Goal: Communication & Community: Connect with others

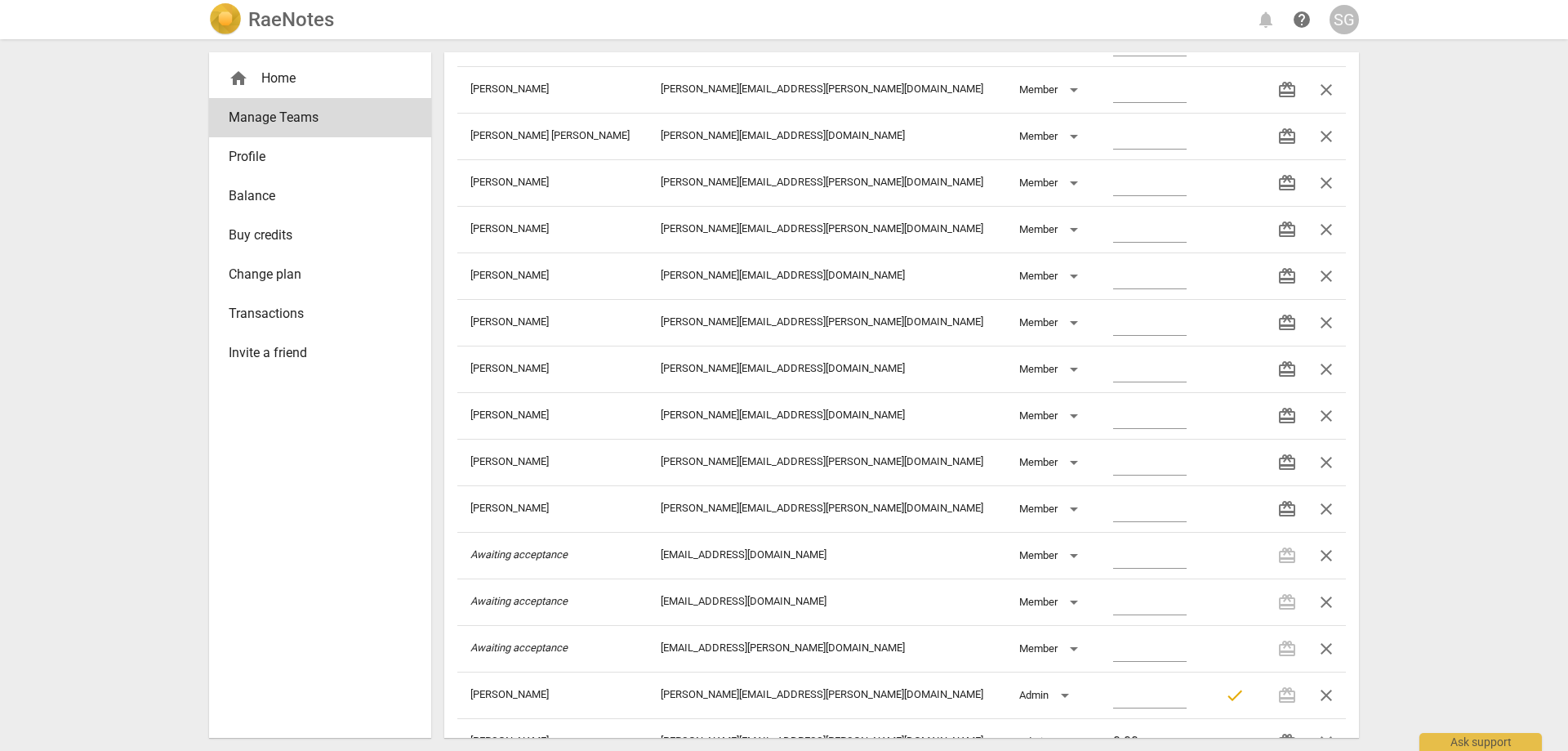
scroll to position [870, 0]
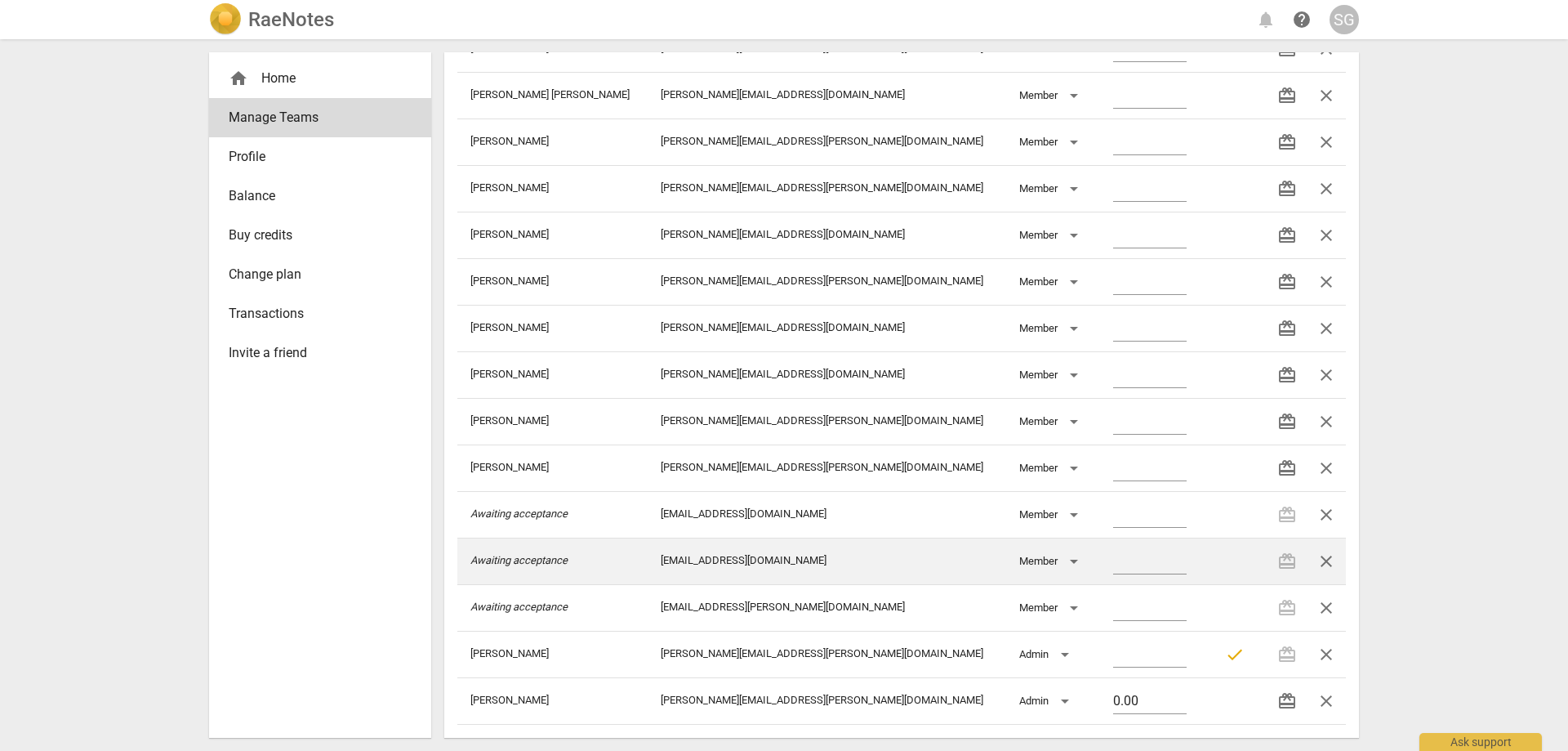
click at [1317, 561] on span "close" at bounding box center [1326, 561] width 19 height 19
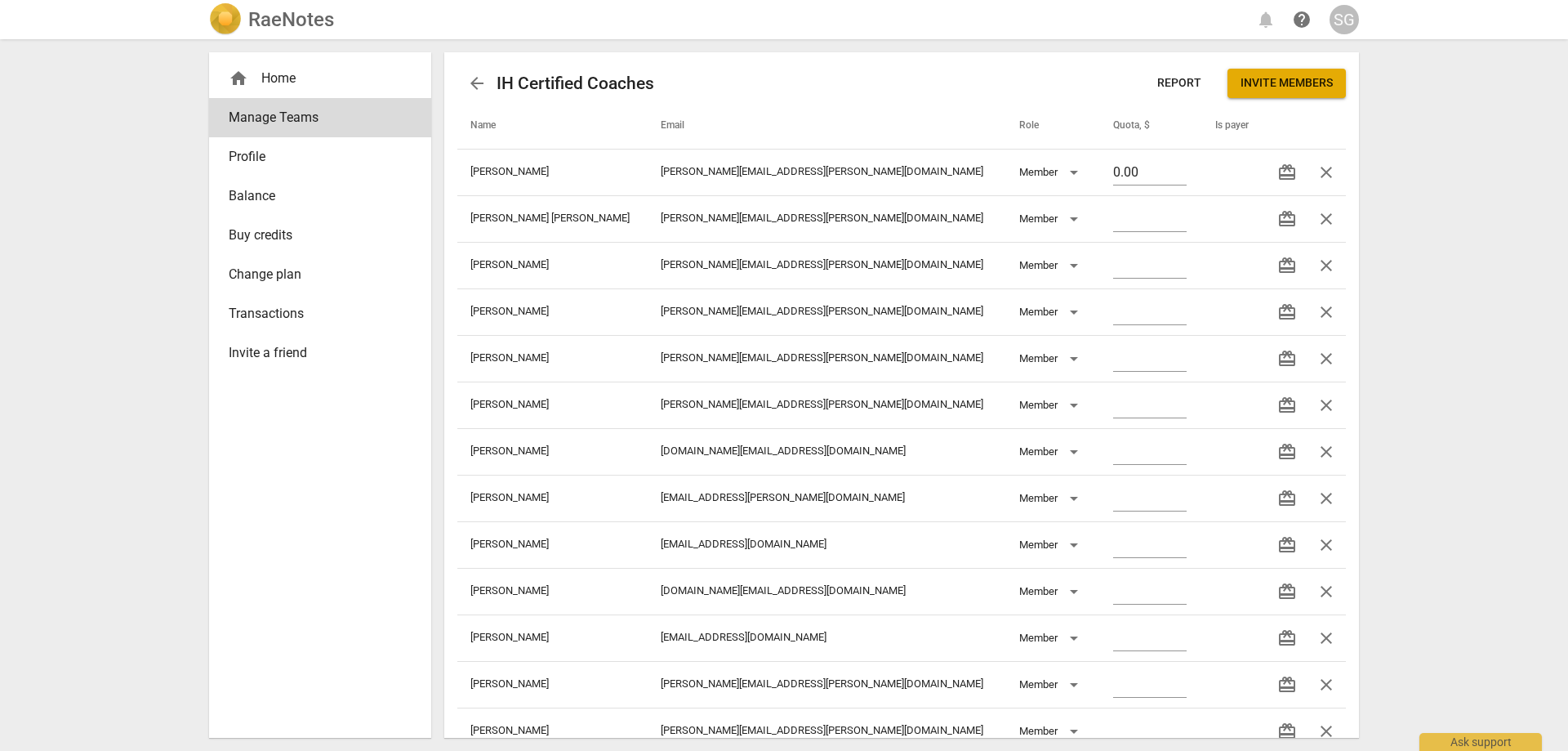
scroll to position [0, 0]
click at [1293, 87] on span "Invite members" at bounding box center [1287, 84] width 92 height 16
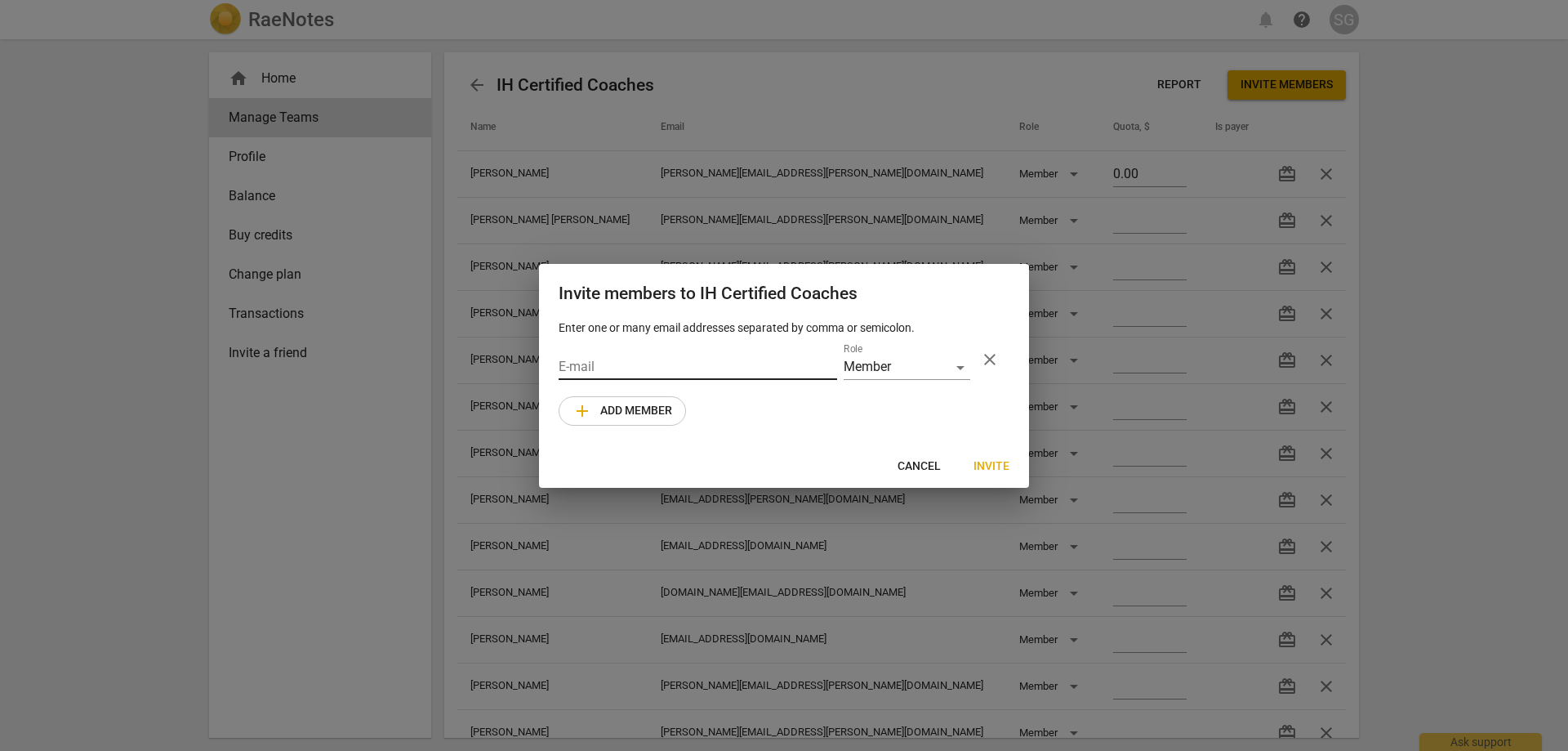
click at [628, 364] on input "email" at bounding box center [698, 368] width 278 height 24
paste input "Wendy.Bateman@imail.org"
type input "Wendy.Bateman@imail.org"
click at [989, 467] on span "Invite" at bounding box center [991, 466] width 36 height 16
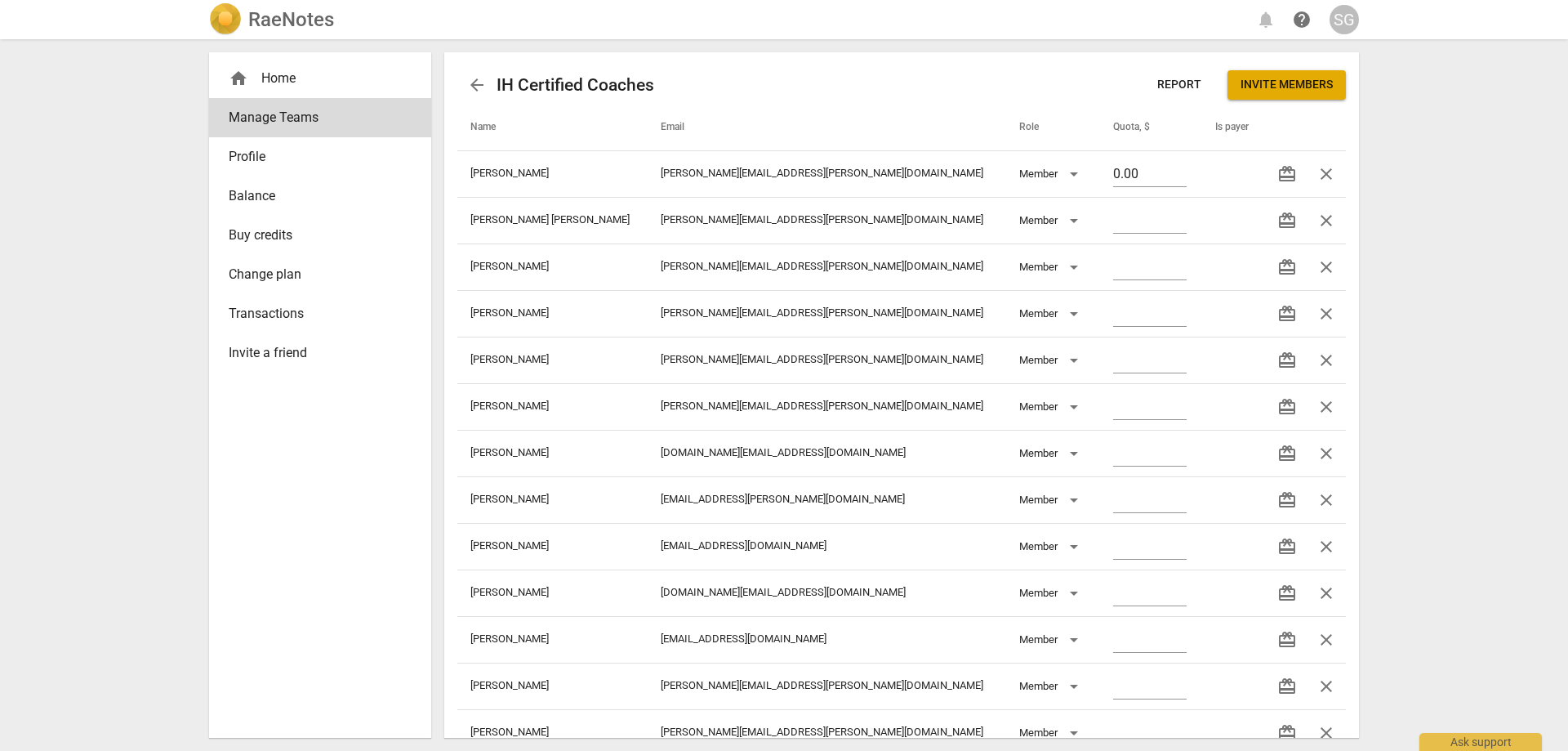
click at [1404, 166] on div "RaeNotes notifications help SG home Home Manage Teams Profile Balance Buy credi…" at bounding box center [784, 375] width 1568 height 751
click at [467, 87] on span "arrow_back" at bounding box center [477, 84] width 40 height 19
